Goal: Information Seeking & Learning: Learn about a topic

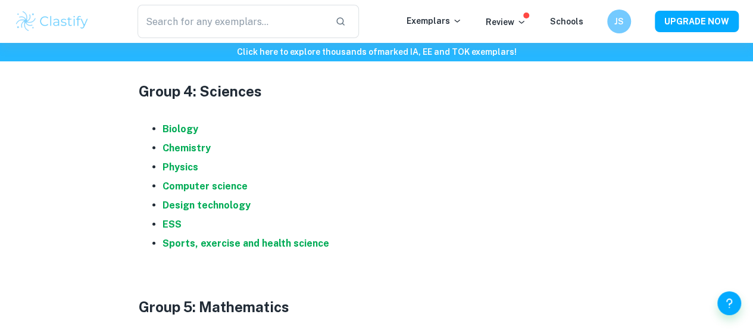
scroll to position [1197, 0]
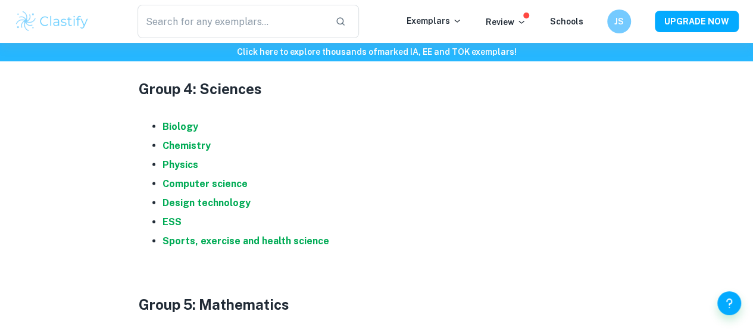
click at [196, 151] on strong "Chemistry" at bounding box center [187, 145] width 48 height 11
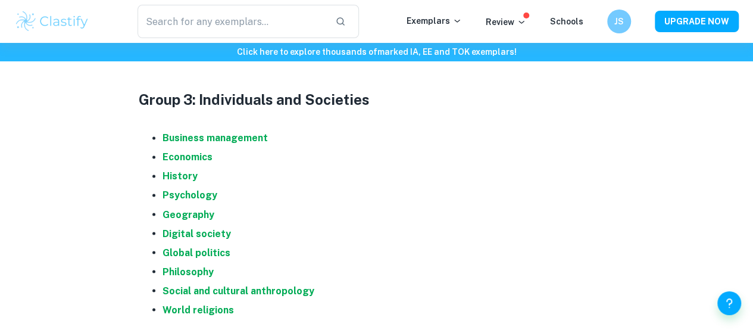
scroll to position [870, 0]
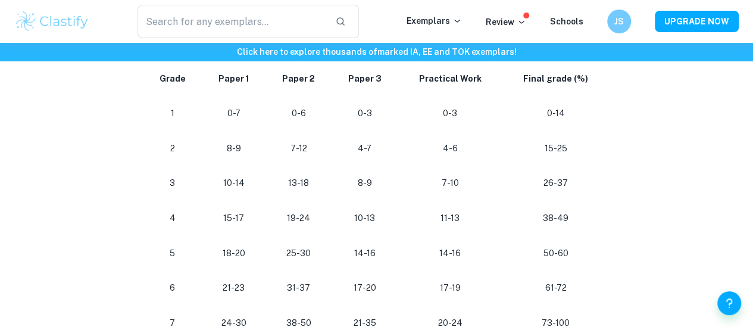
scroll to position [1131, 0]
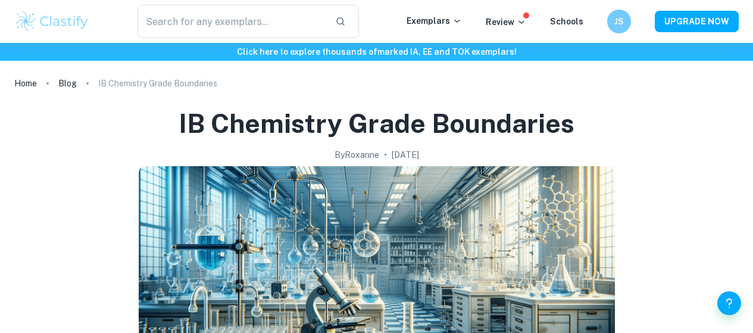
checkbox input "true"
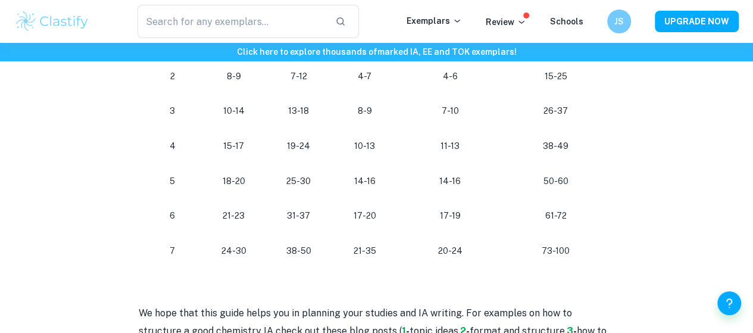
scroll to position [1200, 0]
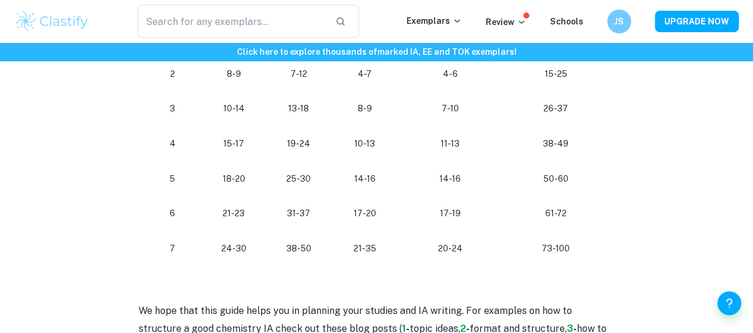
click at [324, 283] on p at bounding box center [377, 274] width 476 height 18
click at [317, 283] on p at bounding box center [377, 274] width 476 height 18
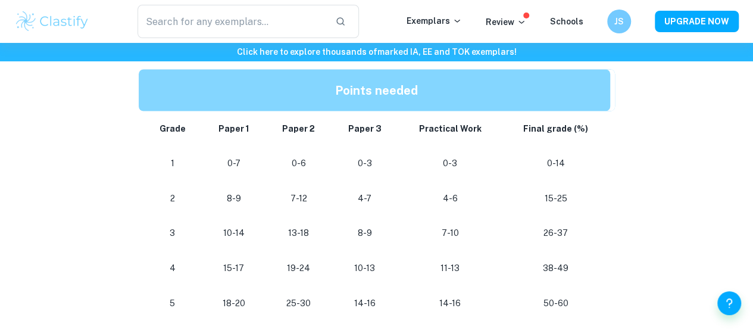
scroll to position [1108, 0]
